Goal: Task Accomplishment & Management: Use online tool/utility

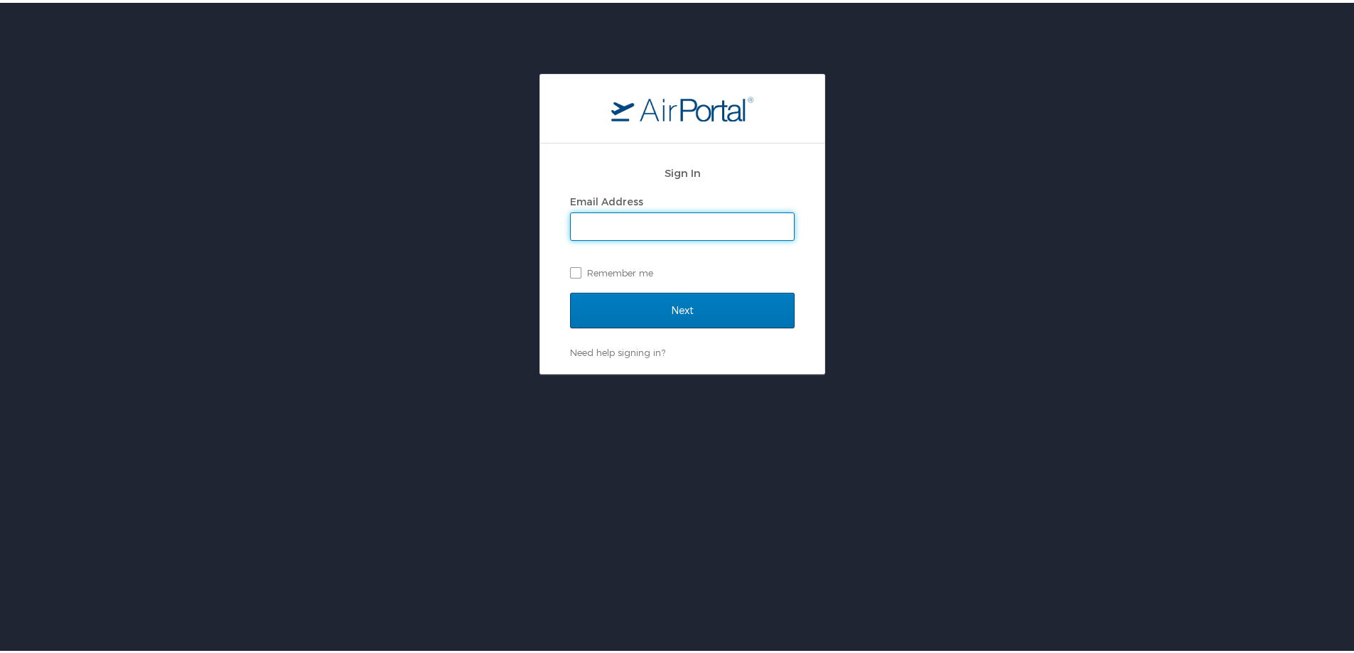
click at [581, 228] on input "Email Address" at bounding box center [682, 223] width 223 height 27
type input "[PERSON_NAME][EMAIL_ADDRESS][PERSON_NAME][DOMAIN_NAME]"
click at [683, 328] on div "Next" at bounding box center [682, 316] width 225 height 53
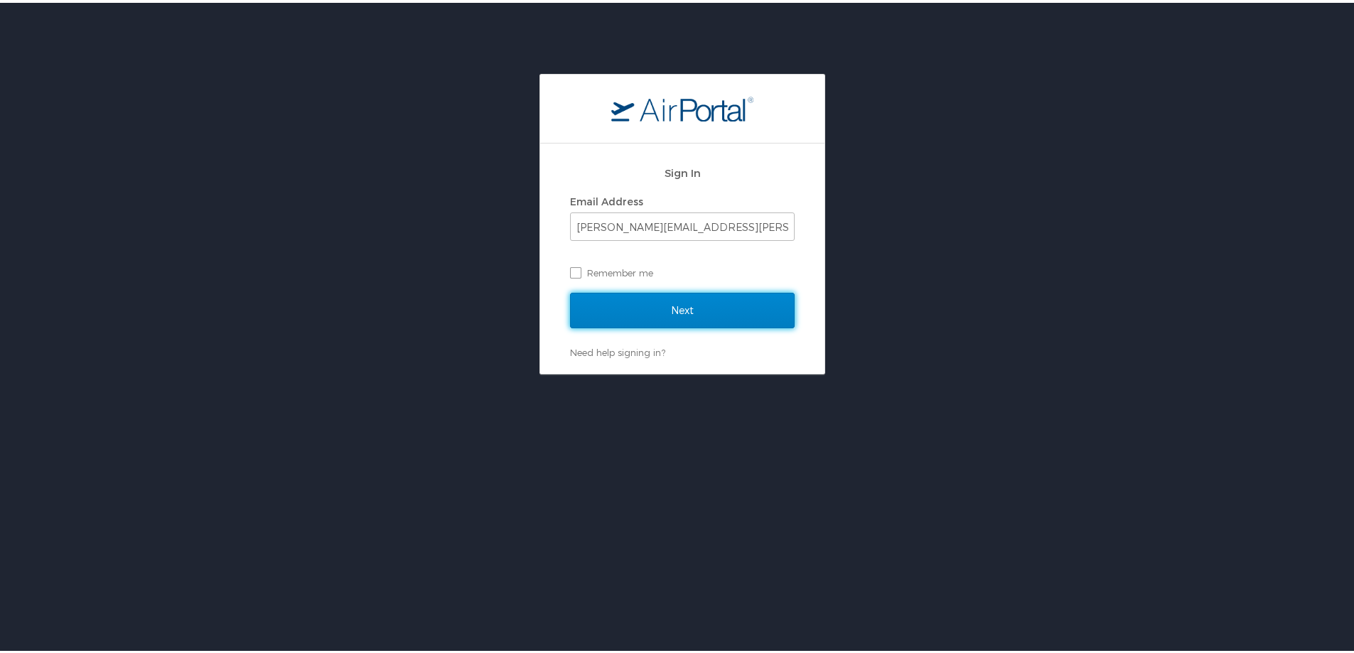
click at [683, 315] on input "Next" at bounding box center [682, 308] width 225 height 36
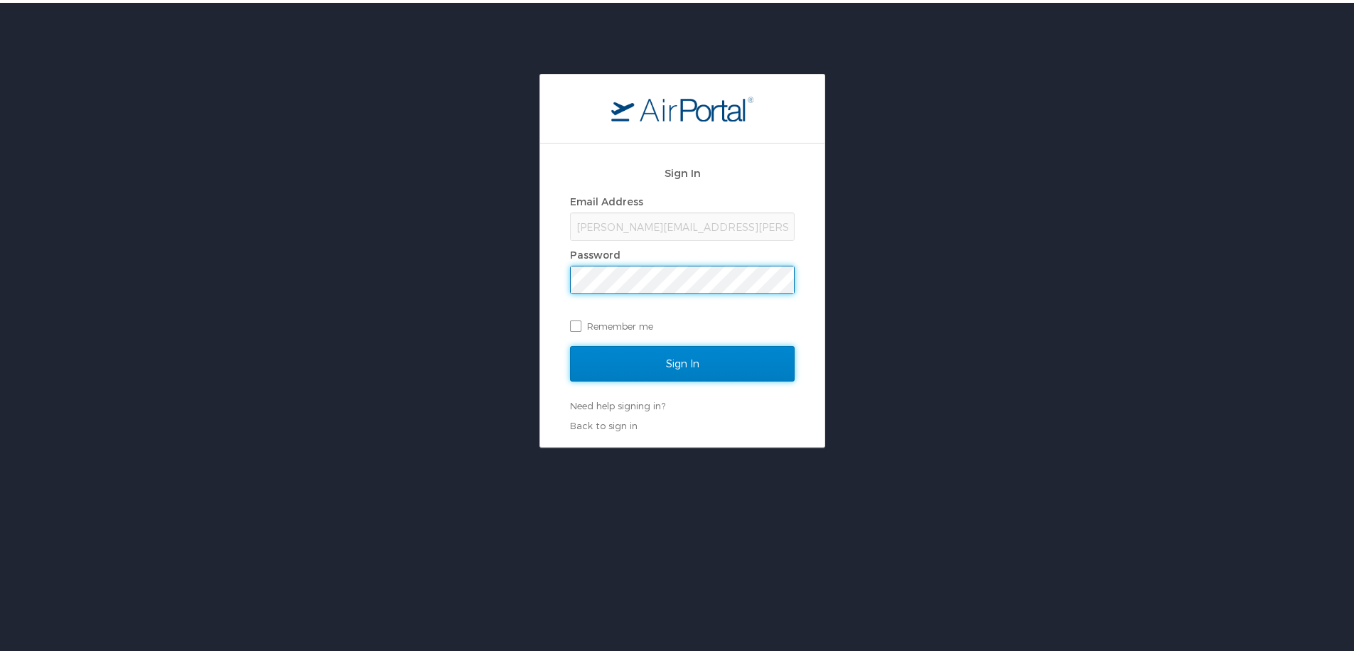
click at [600, 367] on input "Sign In" at bounding box center [682, 361] width 225 height 36
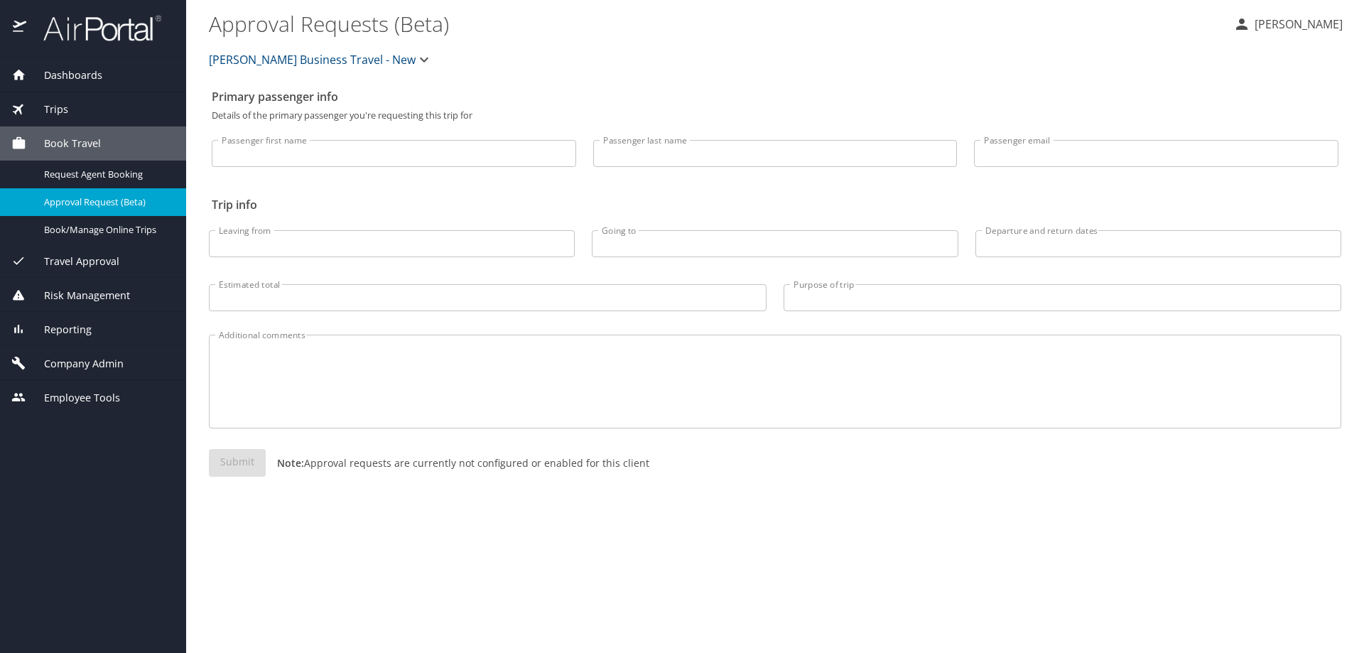
click at [116, 335] on div "Reporting" at bounding box center [92, 330] width 163 height 16
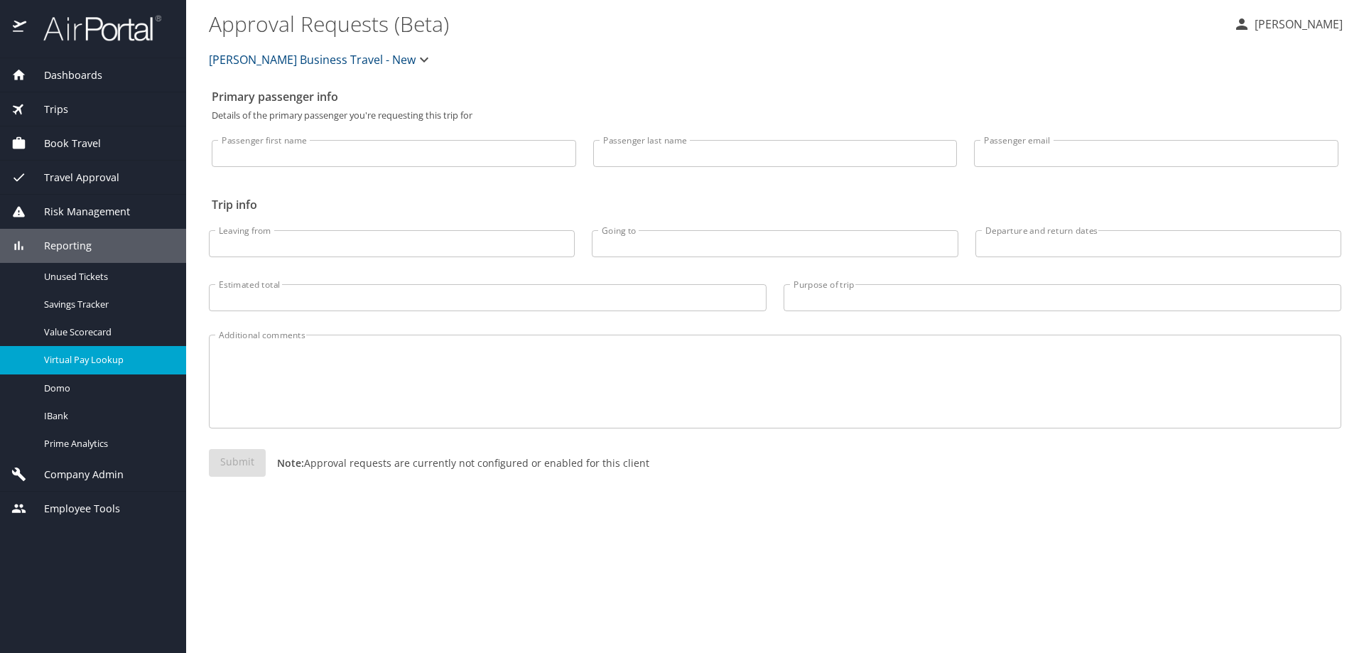
click at [139, 361] on span "Virtual Pay Lookup" at bounding box center [106, 360] width 125 height 14
